Goal: Find specific page/section: Find specific page/section

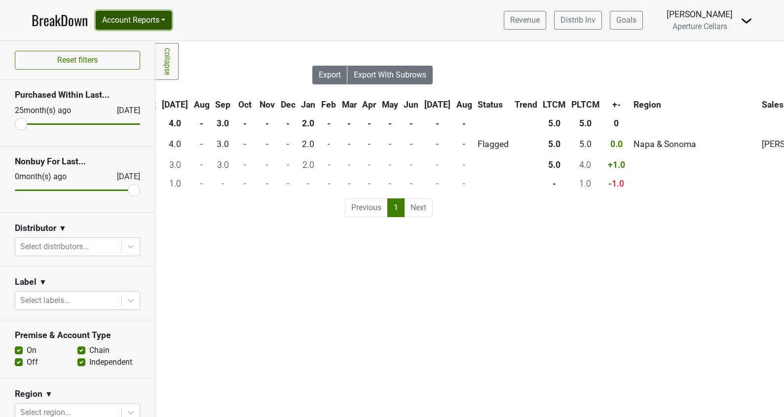
click at [131, 25] on button "Account Reports" at bounding box center [134, 20] width 76 height 19
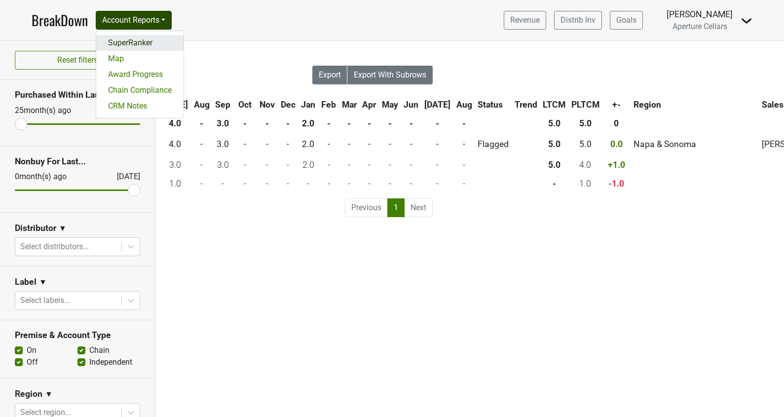
click at [134, 46] on link "SuperRanker" at bounding box center [139, 43] width 87 height 16
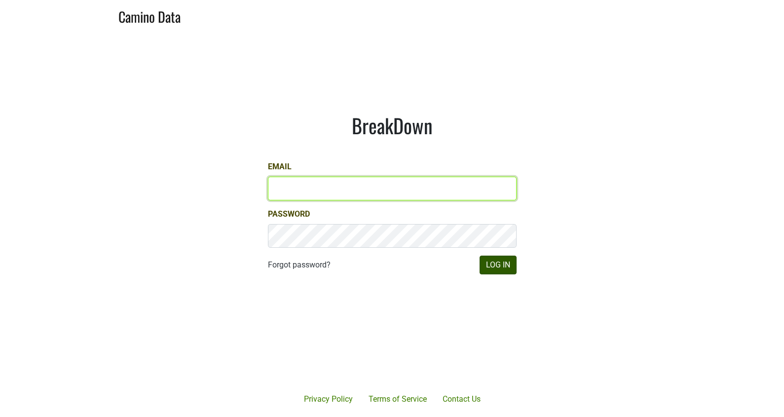
type input "[EMAIL_ADDRESS][DOMAIN_NAME]"
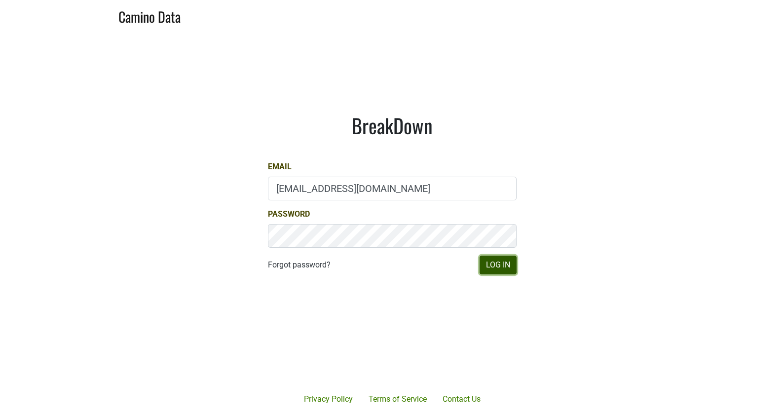
click at [512, 264] on button "Log In" at bounding box center [498, 265] width 37 height 19
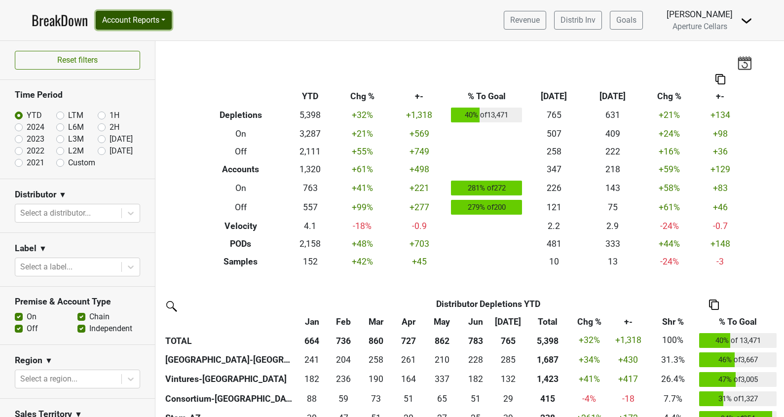
click at [114, 16] on button "Account Reports" at bounding box center [134, 20] width 76 height 19
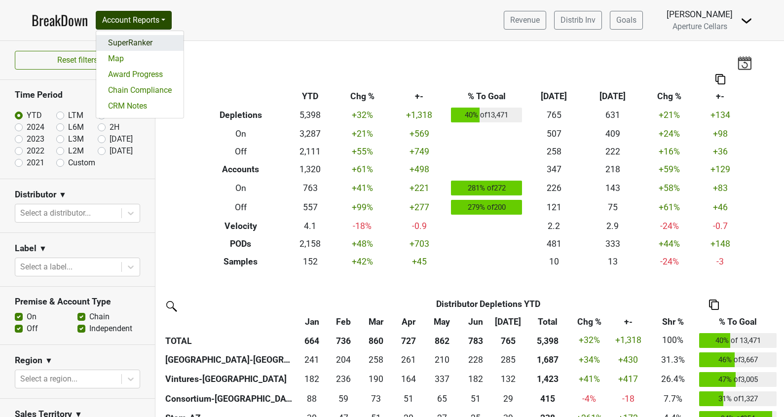
click at [128, 44] on link "SuperRanker" at bounding box center [139, 43] width 87 height 16
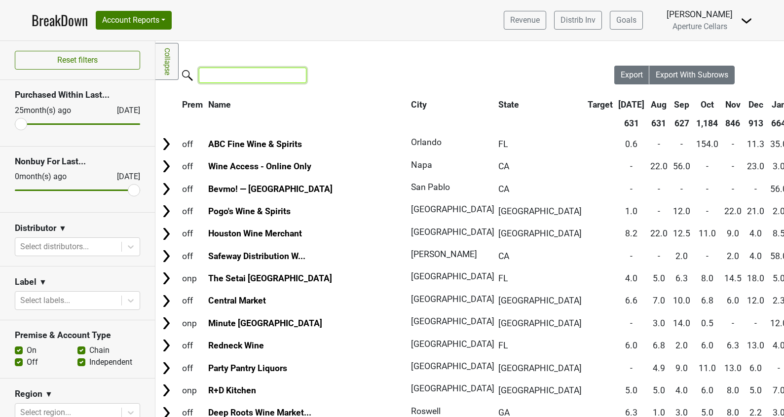
click at [221, 80] on input "search" at bounding box center [253, 75] width 108 height 15
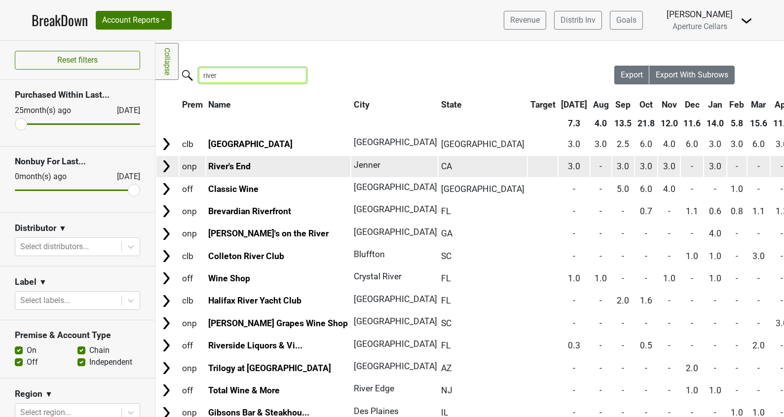
type input "river"
click at [166, 162] on img at bounding box center [166, 166] width 15 height 15
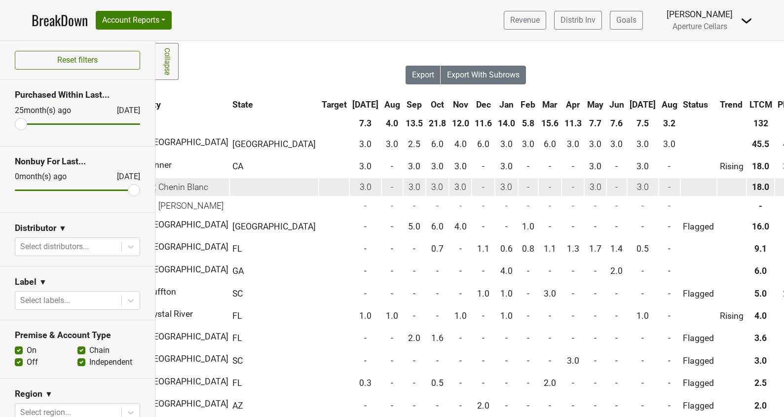
scroll to position [0, 220]
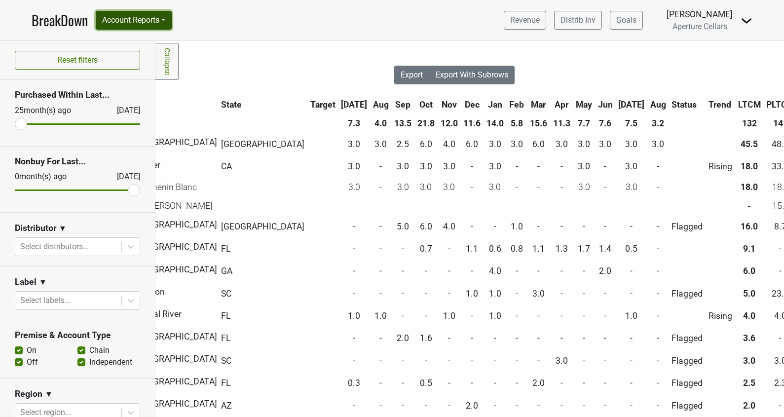
click at [128, 21] on button "Account Reports" at bounding box center [134, 20] width 76 height 19
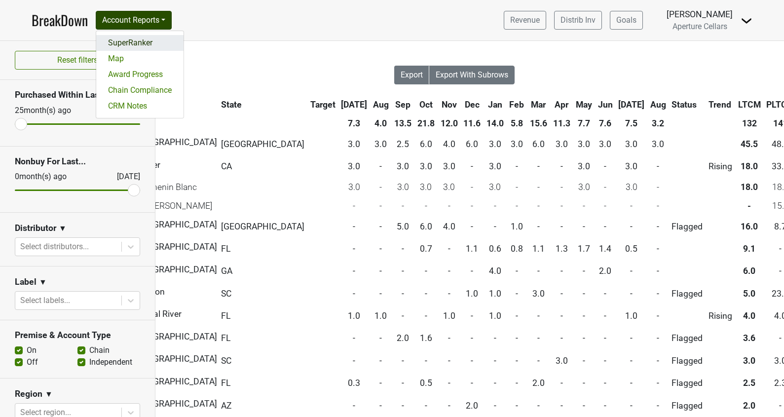
click at [141, 43] on link "SuperRanker" at bounding box center [139, 43] width 87 height 16
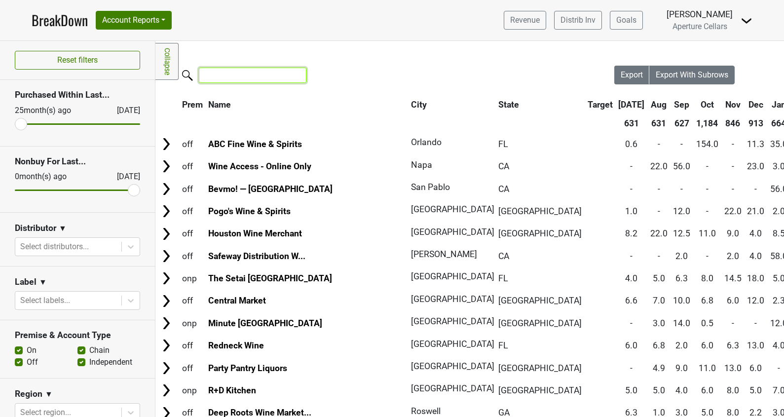
click at [240, 78] on input "search" at bounding box center [253, 75] width 108 height 15
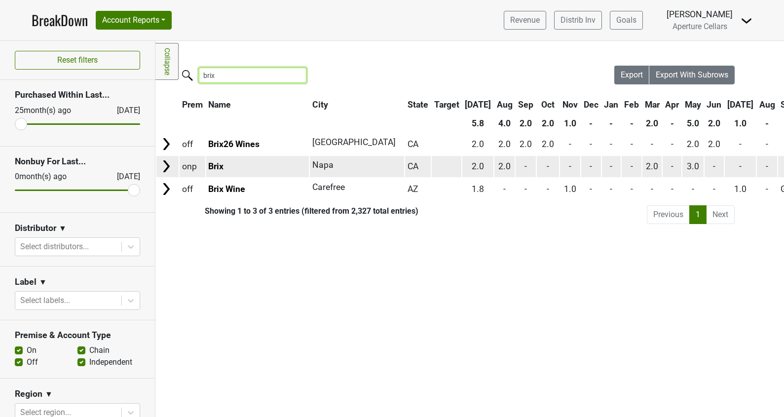
type input "brix"
click at [165, 164] on img at bounding box center [166, 166] width 15 height 15
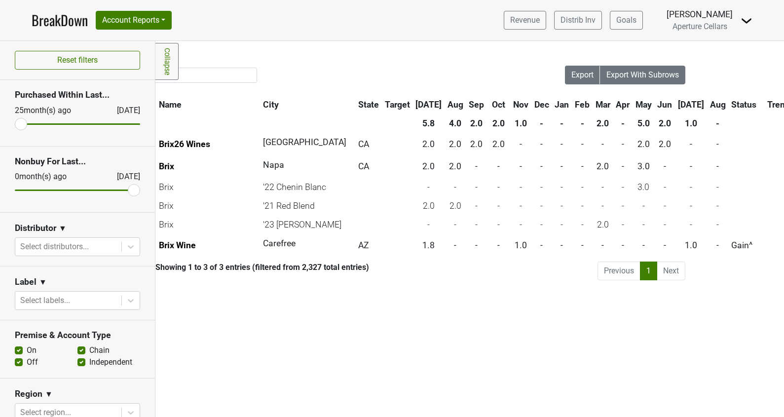
scroll to position [0, 52]
